Goal: Task Accomplishment & Management: Use online tool/utility

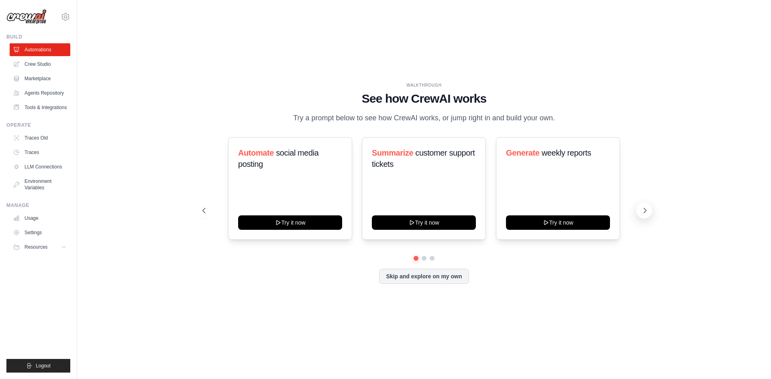
click at [645, 211] on icon at bounding box center [645, 211] width 8 height 8
click at [432, 281] on button "Skip and explore on my own" at bounding box center [424, 275] width 90 height 15
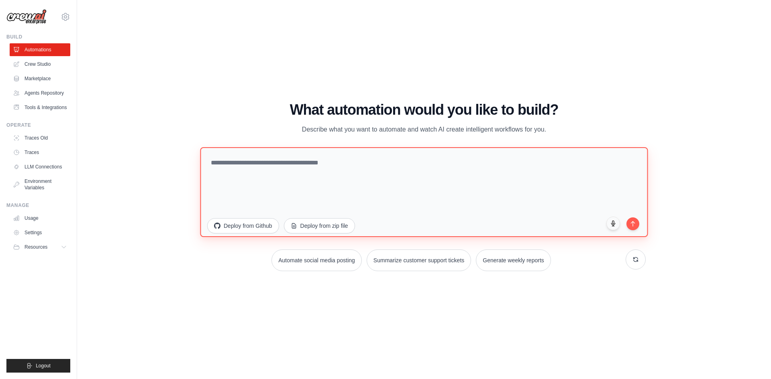
click at [265, 163] on textarea at bounding box center [424, 192] width 448 height 90
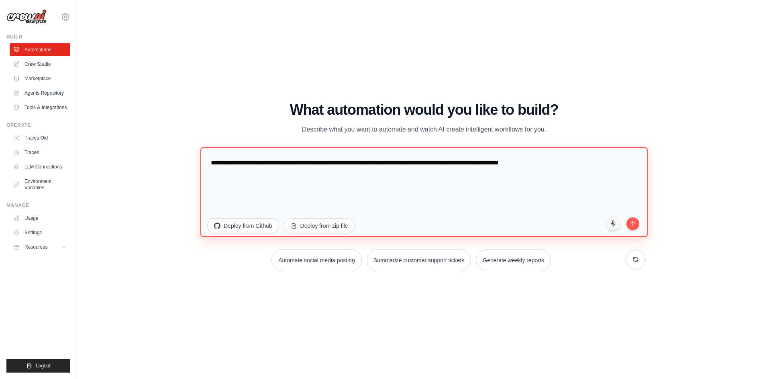
click at [506, 161] on textarea "**********" at bounding box center [424, 192] width 448 height 90
click at [588, 162] on textarea "**********" at bounding box center [424, 192] width 448 height 90
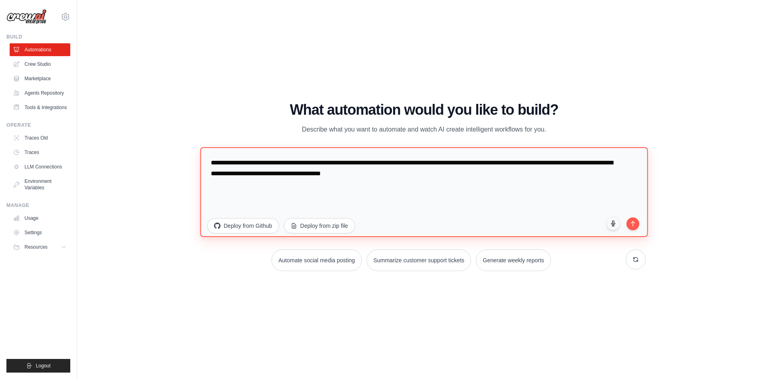
drag, startPoint x: 586, startPoint y: 161, endPoint x: 301, endPoint y: 178, distance: 285.7
click at [301, 178] on textarea "**********" at bounding box center [424, 192] width 448 height 90
click at [235, 173] on textarea "**********" at bounding box center [424, 192] width 448 height 90
type textarea "**********"
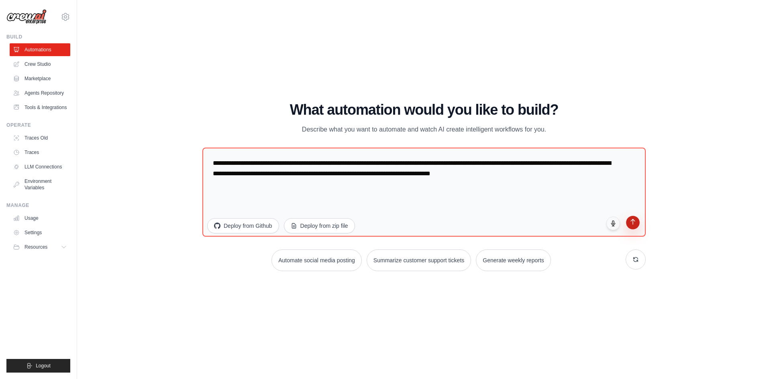
click at [630, 224] on icon "submit" at bounding box center [633, 221] width 7 height 7
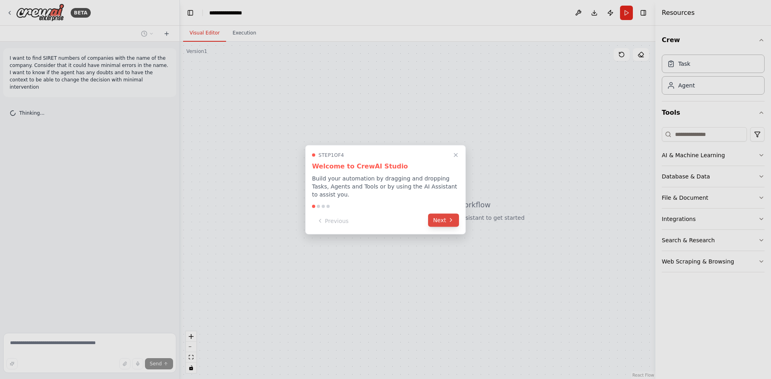
click at [443, 217] on button "Next" at bounding box center [443, 220] width 31 height 13
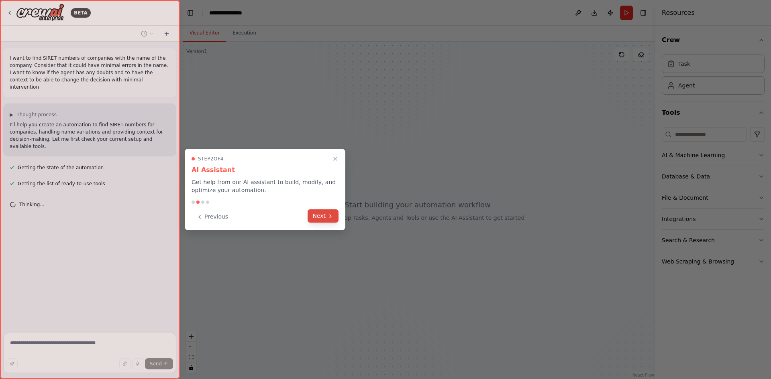
click at [324, 215] on button "Next" at bounding box center [323, 216] width 31 height 13
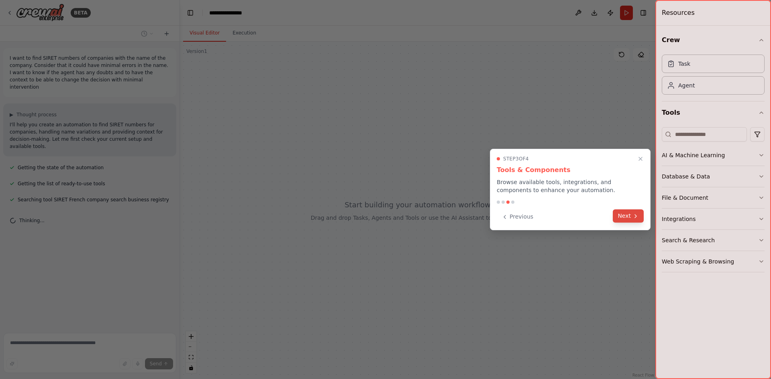
click at [624, 212] on button "Next" at bounding box center [628, 216] width 31 height 13
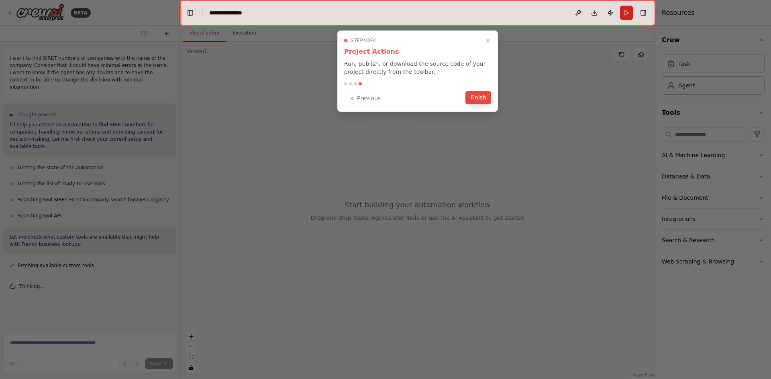
click at [482, 98] on button "Finish" at bounding box center [478, 97] width 26 height 13
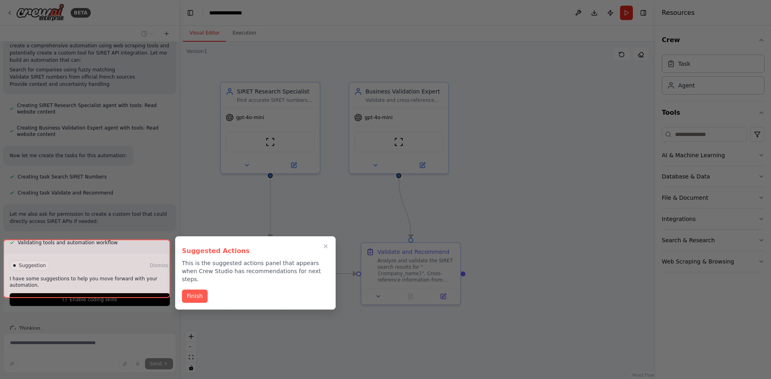
scroll to position [265, 0]
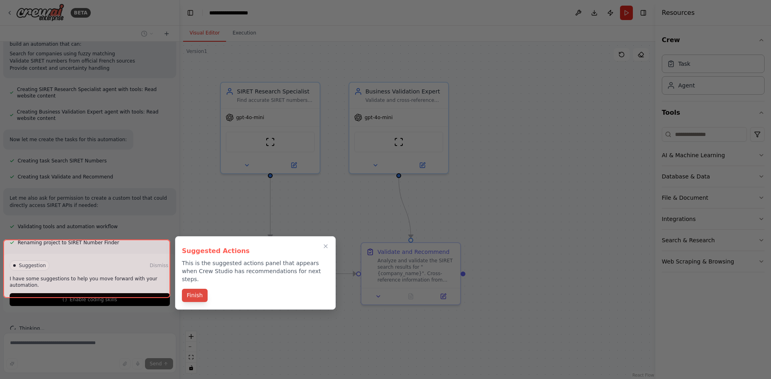
click at [196, 289] on button "Finish" at bounding box center [195, 295] width 26 height 13
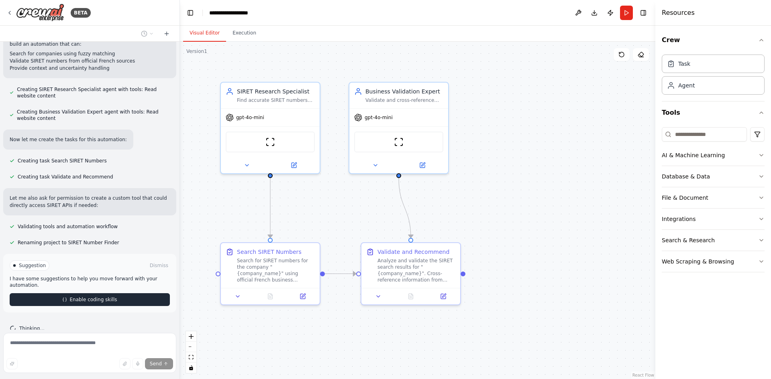
click at [83, 297] on span "Enable coding skills" at bounding box center [92, 300] width 47 height 6
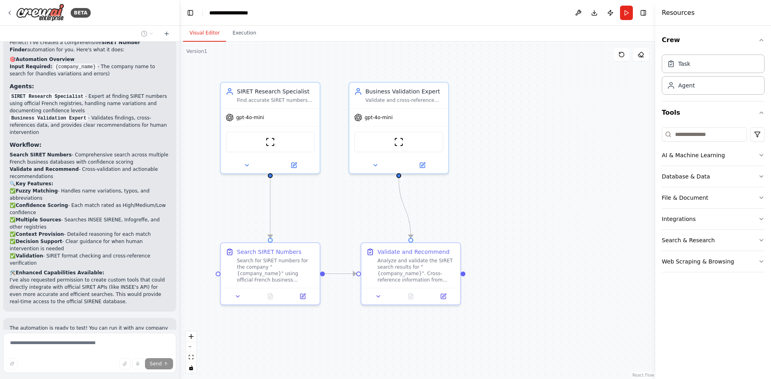
scroll to position [896, 0]
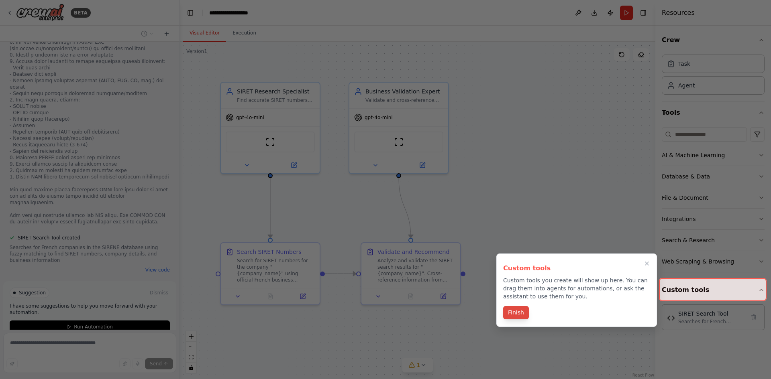
click at [520, 314] on button "Finish" at bounding box center [516, 312] width 26 height 13
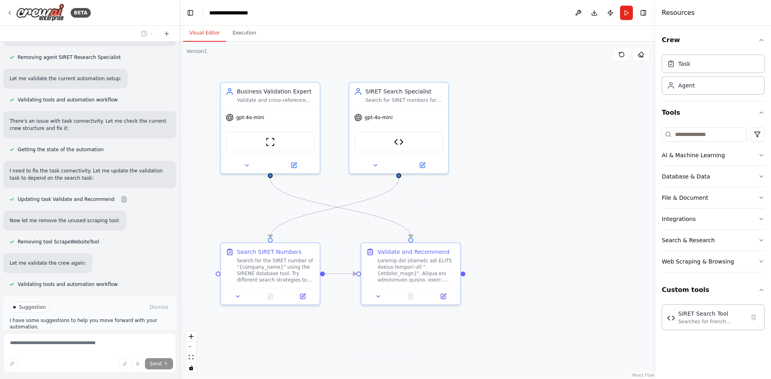
scroll to position [1518, 0]
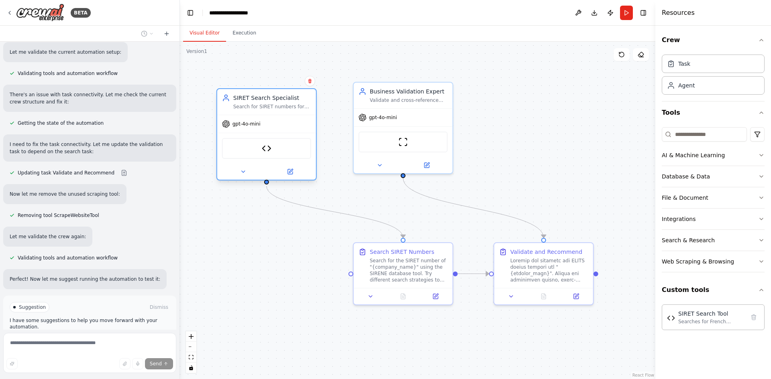
drag, startPoint x: 378, startPoint y: 91, endPoint x: 247, endPoint y: 98, distance: 131.9
click at [247, 98] on div "SIRET Search Specialist" at bounding box center [272, 98] width 78 height 8
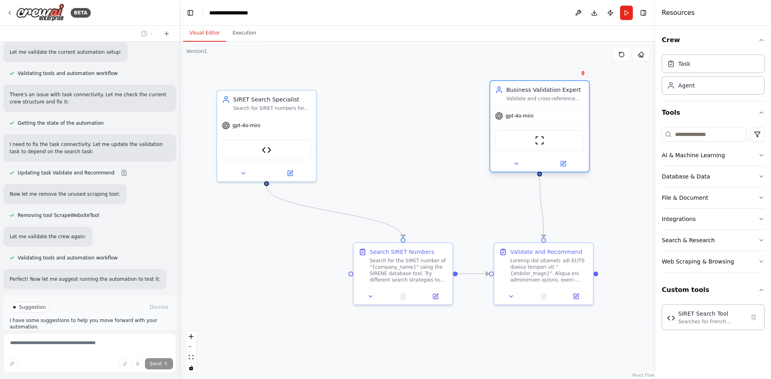
drag, startPoint x: 371, startPoint y: 90, endPoint x: 512, endPoint y: 94, distance: 141.0
click at [512, 94] on div "Business Validation Expert" at bounding box center [545, 90] width 78 height 8
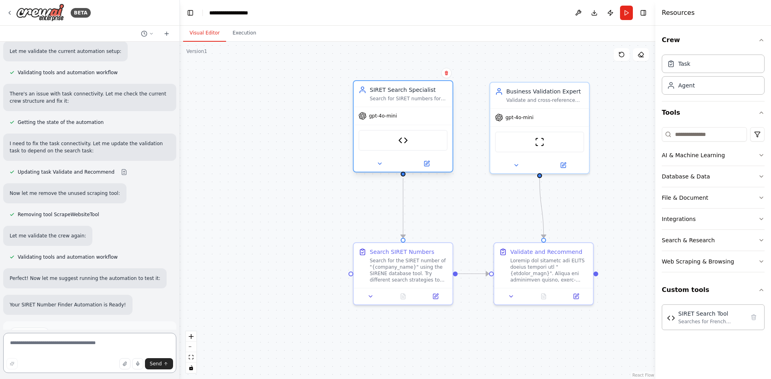
drag, startPoint x: 240, startPoint y: 105, endPoint x: 378, endPoint y: 98, distance: 138.3
click at [378, 98] on div "Search for SIRET numbers for {company_name} using the French SIRENE database, h…" at bounding box center [409, 99] width 78 height 6
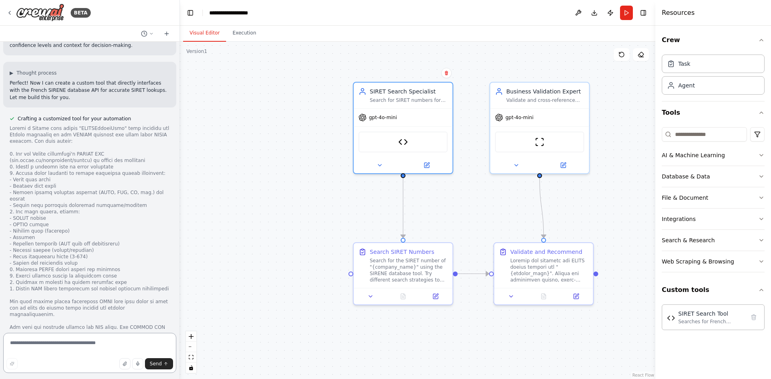
scroll to position [789, 0]
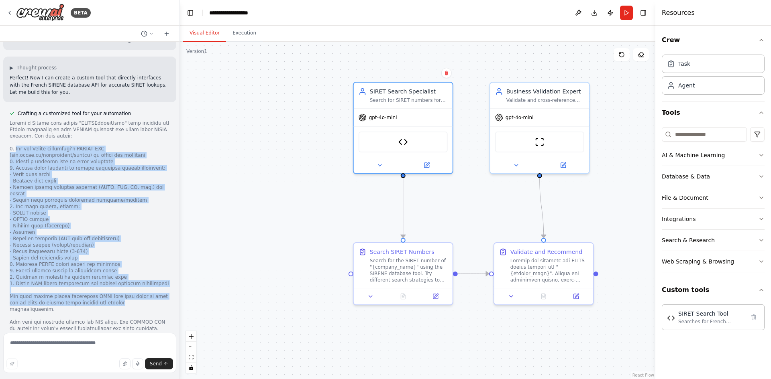
drag, startPoint x: 16, startPoint y: 121, endPoint x: 99, endPoint y: 265, distance: 166.1
click at [99, 265] on div at bounding box center [90, 226] width 160 height 212
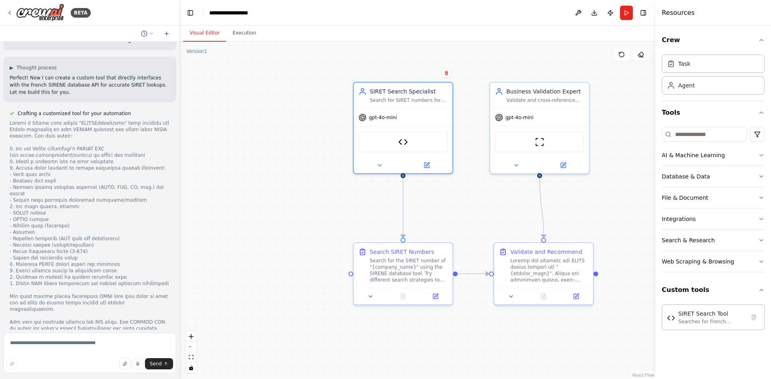
click at [89, 274] on div at bounding box center [90, 226] width 160 height 212
drag, startPoint x: 73, startPoint y: 263, endPoint x: 125, endPoint y: 260, distance: 51.5
click at [125, 260] on div at bounding box center [90, 226] width 160 height 212
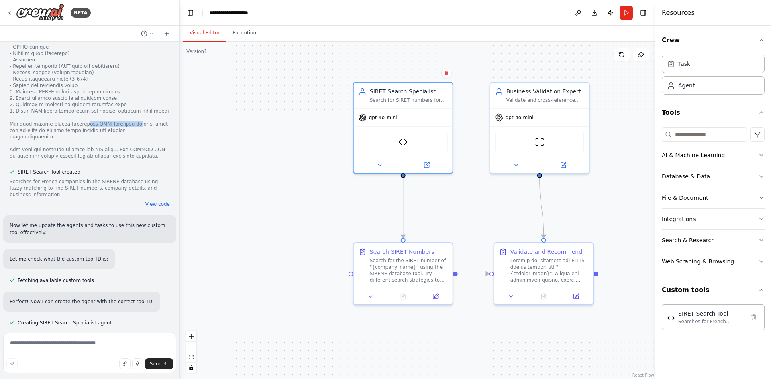
scroll to position [990, 0]
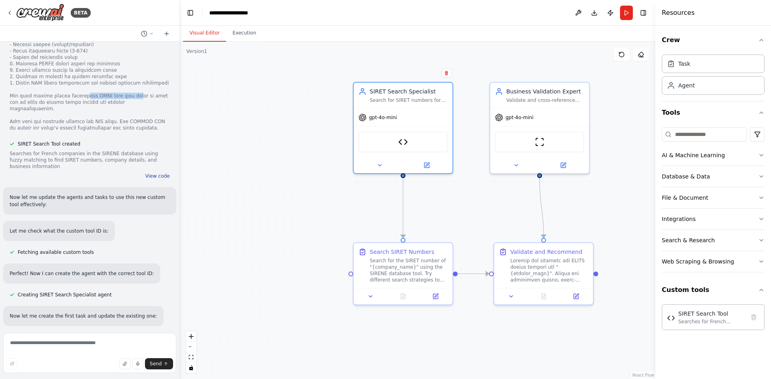
click at [155, 173] on button "View code" at bounding box center [157, 176] width 24 height 6
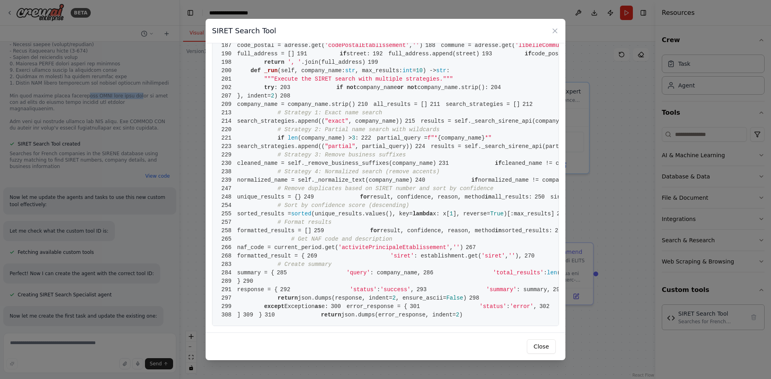
scroll to position [2357, 0]
click at [536, 345] on button "Close" at bounding box center [541, 347] width 29 height 14
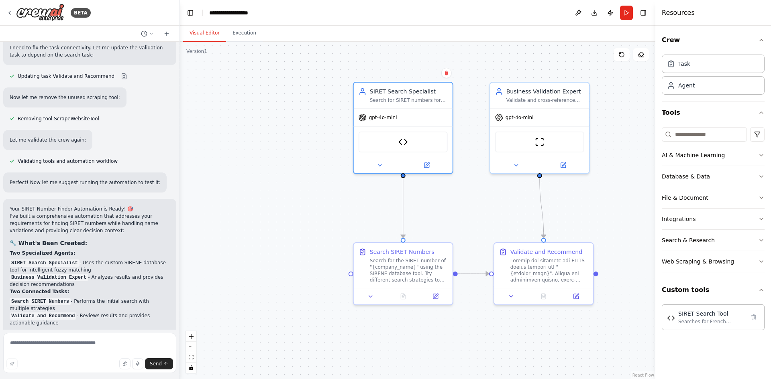
scroll to position [1713, 0]
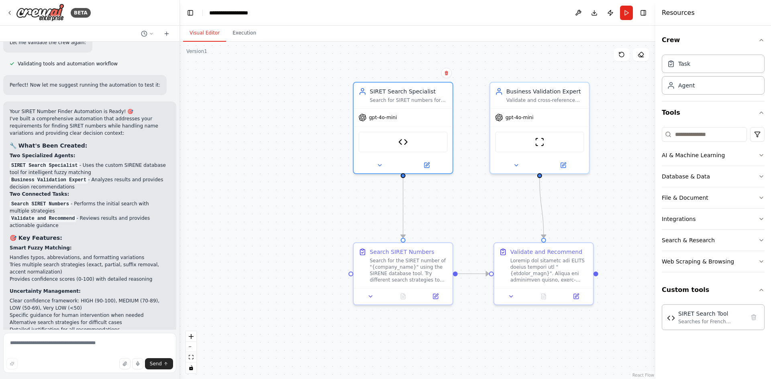
drag, startPoint x: 78, startPoint y: 110, endPoint x: 72, endPoint y: 118, distance: 9.6
click at [72, 162] on li "SIRET Search Specialist - Uses the custom SIRENE database tool for intelligent …" at bounding box center [90, 169] width 160 height 14
click at [77, 162] on li "SIRET Search Specialist - Uses the custom SIRENE database tool for intelligent …" at bounding box center [90, 169] width 160 height 14
drag, startPoint x: 86, startPoint y: 125, endPoint x: 78, endPoint y: 133, distance: 11.6
click at [71, 176] on li "Business Validation Expert - Analyzes results and provides decision recommendat…" at bounding box center [90, 183] width 160 height 14
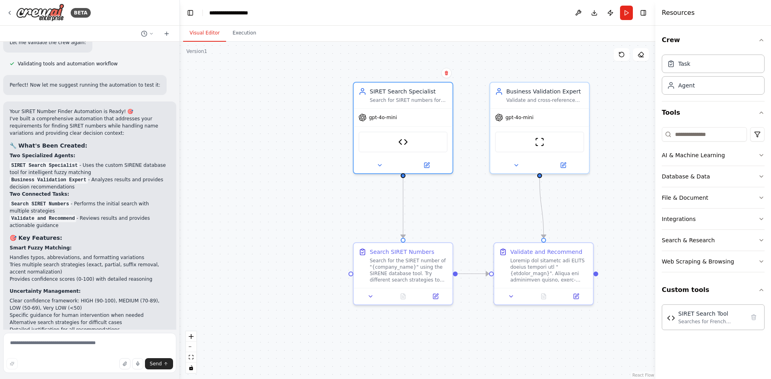
click at [87, 176] on li "Business Validation Expert - Analyzes results and provides decision recommendat…" at bounding box center [90, 183] width 160 height 14
